Goal: Task Accomplishment & Management: Complete application form

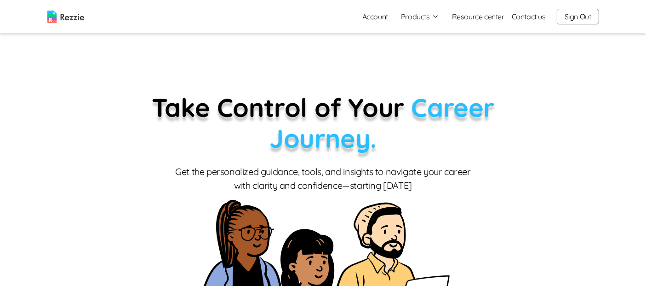
click at [424, 18] on button "Products" at bounding box center [420, 16] width 38 height 11
click at [426, 34] on link "Resume & Cover Letter Builder" at bounding box center [430, 34] width 113 height 18
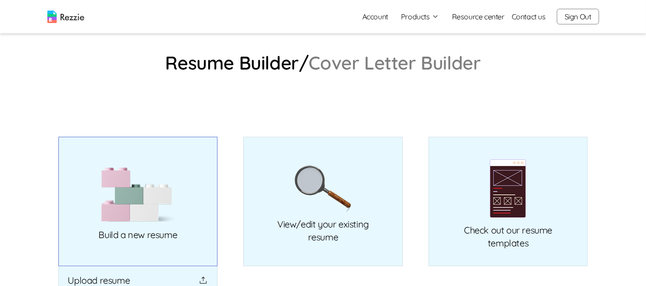
click at [179, 186] on link "Build a new resume" at bounding box center [138, 201] width 160 height 129
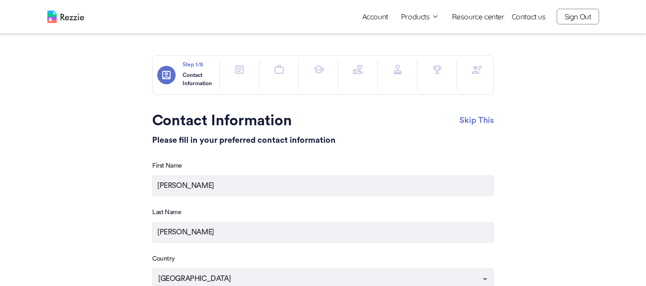
click at [572, 19] on button "Sign Out" at bounding box center [578, 17] width 42 height 16
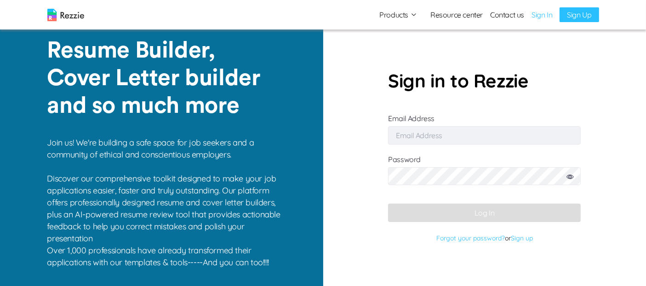
type input "[EMAIL_ADDRESS][DOMAIN_NAME]"
